Goal: Transaction & Acquisition: Subscribe to service/newsletter

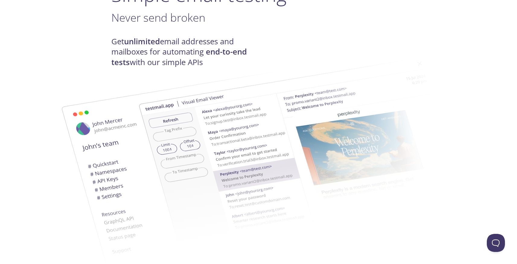
scroll to position [172, 0]
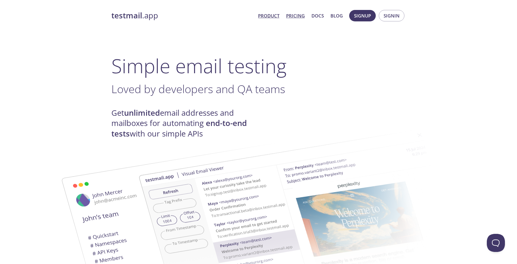
click at [292, 17] on link "Pricing" at bounding box center [295, 16] width 19 height 8
